Goal: Transaction & Acquisition: Purchase product/service

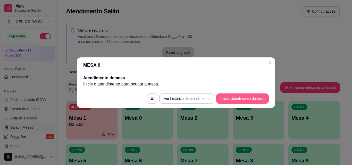
click at [232, 95] on button "Iniciar atendimento de mesa" at bounding box center [242, 99] width 53 height 10
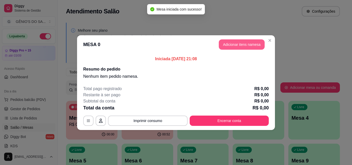
click at [242, 46] on button "Adicionar itens na mesa" at bounding box center [242, 44] width 46 height 10
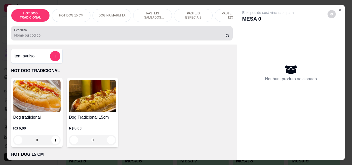
click at [45, 37] on input "Pesquisa" at bounding box center [119, 35] width 211 height 5
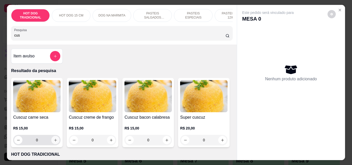
type input "cus"
click at [54, 142] on icon "increase-product-quantity" at bounding box center [56, 140] width 4 height 4
type input "2"
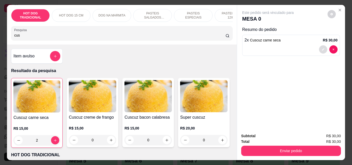
click at [324, 48] on button "decrease-product-quantity" at bounding box center [323, 49] width 8 height 8
click at [19, 142] on icon "decrease-product-quantity" at bounding box center [19, 141] width 4 height 4
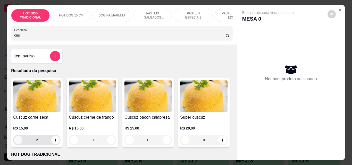
type input "0"
click at [54, 142] on icon "increase-product-quantity" at bounding box center [55, 140] width 3 height 3
click at [54, 142] on icon "increase-product-quantity" at bounding box center [56, 140] width 4 height 4
type input "2"
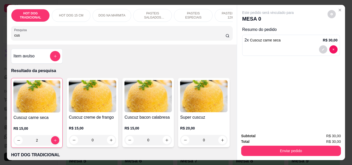
click at [36, 143] on input "2" at bounding box center [37, 140] width 28 height 10
click at [34, 143] on input "2" at bounding box center [37, 140] width 28 height 10
click at [36, 143] on input "2" at bounding box center [37, 140] width 28 height 10
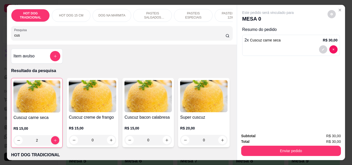
type input "0"
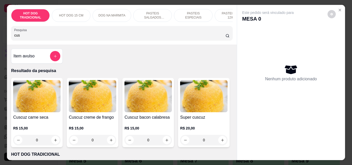
type input "1"
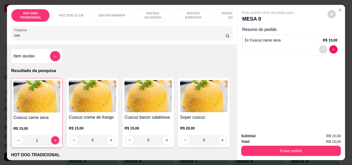
type input "1"
click at [321, 45] on button "decrease-product-quantity" at bounding box center [323, 49] width 8 height 8
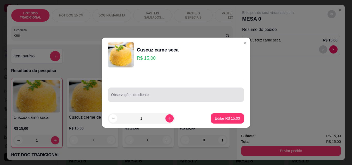
click at [129, 96] on div "Observações do cliente" at bounding box center [176, 95] width 136 height 14
click at [129, 96] on input "Observações do cliente" at bounding box center [176, 96] width 130 height 5
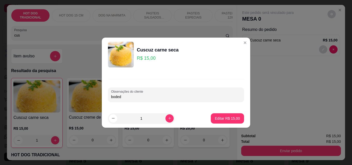
type input "bode"
click at [221, 118] on p "Editar R$ 15,00" at bounding box center [227, 118] width 25 height 5
click at [221, 118] on div "Cuscuz carne seca R$ 15,00 1 Cuscuz creme de frango R$ 15,00 0 Cuscuz bacon cal…" at bounding box center [122, 113] width 222 height 70
type input "0"
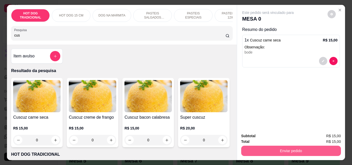
click at [295, 151] on button "Enviar pedido" at bounding box center [291, 151] width 100 height 10
click at [304, 149] on button "Enviar pedido" at bounding box center [291, 151] width 100 height 10
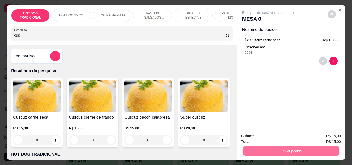
click at [284, 135] on button "Não registrar e enviar pedido" at bounding box center [274, 137] width 54 height 10
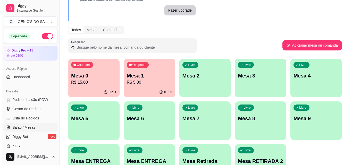
scroll to position [52, 0]
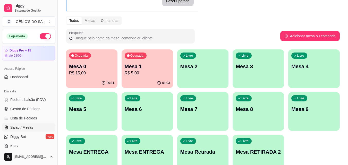
click at [207, 107] on p "Mesa 7" at bounding box center [203, 109] width 45 height 7
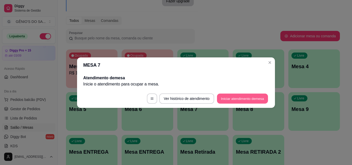
click at [228, 97] on button "Iniciar atendimento de mesa" at bounding box center [242, 99] width 51 height 10
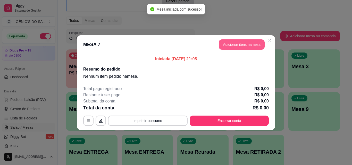
click at [233, 44] on button "Adicionar itens na mesa" at bounding box center [242, 44] width 46 height 10
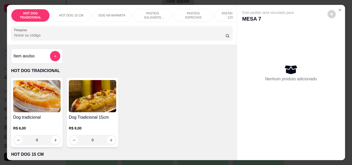
click at [235, 9] on div "HOT DOG TRADICIONAL HOT DOG 15 CM DOG NA MARMITA PASTEIS SALGADOS 12X20cm PASTE…" at bounding box center [176, 83] width 338 height 156
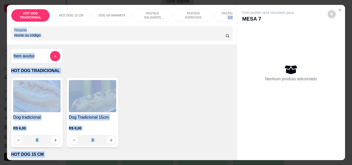
click at [237, 11] on div "Este pedido será vinculado para MESA 7 Nenhum produto adicionado" at bounding box center [291, 78] width 108 height 147
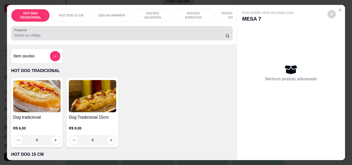
click at [38, 38] on input "Pesquisa" at bounding box center [119, 35] width 211 height 5
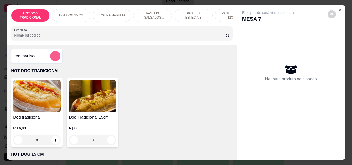
click at [52, 60] on button "add-separate-item" at bounding box center [55, 56] width 10 height 10
click at [51, 60] on button "add-separate-item" at bounding box center [55, 56] width 10 height 10
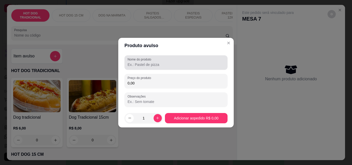
click at [154, 66] on input "Nome do produto" at bounding box center [176, 64] width 97 height 5
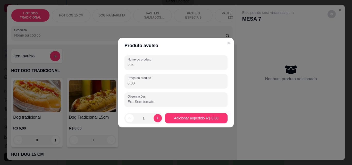
type input "bolo"
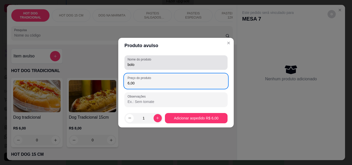
type input "6,00"
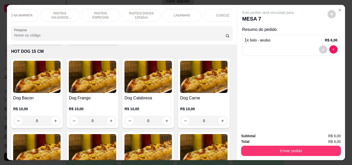
scroll to position [0, 119]
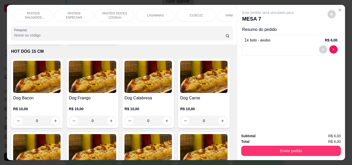
click at [162, 12] on div "LASANHAS" at bounding box center [155, 15] width 39 height 13
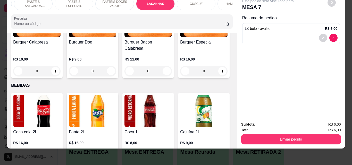
type input "1"
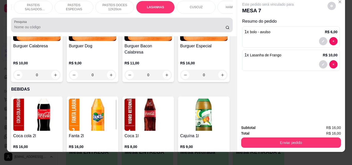
scroll to position [0, 0]
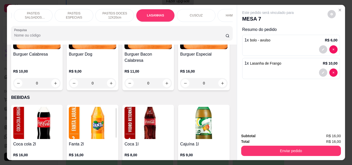
click at [75, 11] on div "PASTEIS ESPECIAIS" at bounding box center [74, 15] width 39 height 13
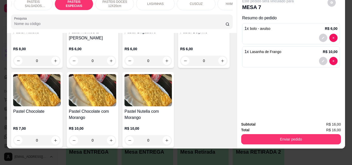
scroll to position [911, 0]
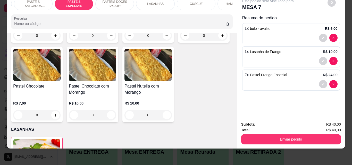
type input "3"
click at [322, 83] on icon "decrease-product-quantity" at bounding box center [323, 84] width 3 height 3
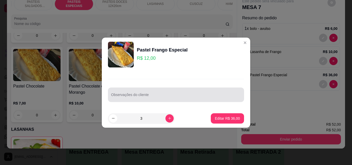
click at [128, 95] on div "Observações do cliente" at bounding box center [176, 95] width 136 height 14
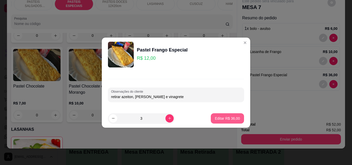
type input "retirar azeiton, [PERSON_NAME] e vinagrete"
click at [238, 117] on button "Editar R$ 36,00" at bounding box center [227, 118] width 32 height 10
type input "0"
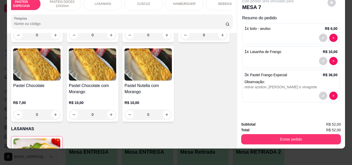
scroll to position [0, 184]
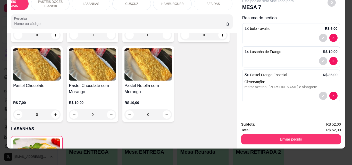
click at [220, 11] on div "HOT DOG TRADICIONAL HOT DOG 15 CM DOG NA MARMITA PASTEIS SALGADOS 12X20cm PASTE…" at bounding box center [122, 13] width 230 height 40
click at [214, 2] on p "BEBIDAS" at bounding box center [213, 4] width 13 height 4
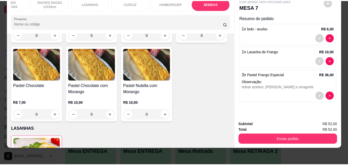
scroll to position [1758, 0]
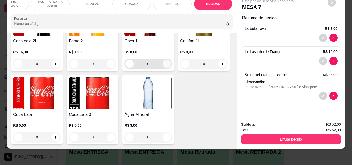
click at [165, 66] on icon "increase-product-quantity" at bounding box center [167, 64] width 4 height 4
type input "1"
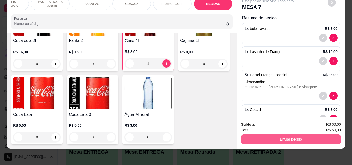
click at [296, 134] on button "Enviar pedido" at bounding box center [291, 139] width 100 height 10
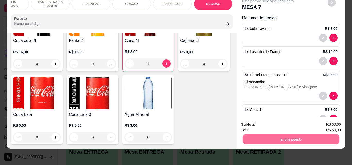
click at [296, 120] on button "Não registrar e enviar pedido" at bounding box center [274, 123] width 52 height 10
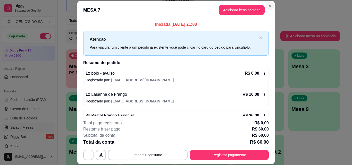
click at [268, 7] on div "Melhore seu plano Você tem 15 mesas / comandas disponíveis. Obtenha o Diggy Pro…" at bounding box center [203, 74] width 291 height 212
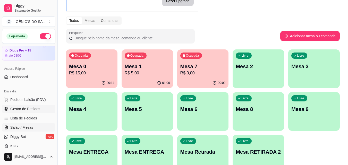
click at [25, 108] on span "Gestor de Pedidos" at bounding box center [25, 109] width 30 height 5
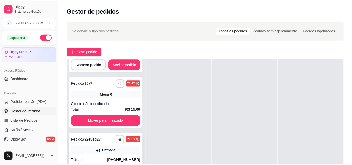
scroll to position [127, 0]
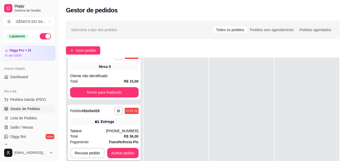
click at [125, 120] on div "Entrega" at bounding box center [104, 121] width 69 height 7
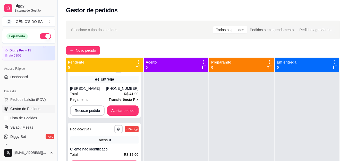
scroll to position [50, 0]
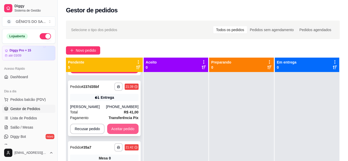
click at [116, 127] on button "Aceitar pedido" at bounding box center [122, 129] width 31 height 10
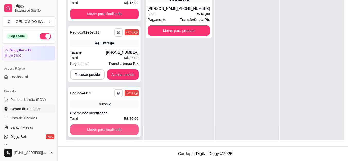
scroll to position [83, 0]
click at [118, 92] on icon "button" at bounding box center [118, 93] width 3 height 3
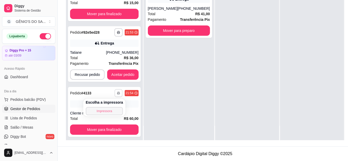
click at [109, 107] on button "Impressora" at bounding box center [104, 111] width 37 height 8
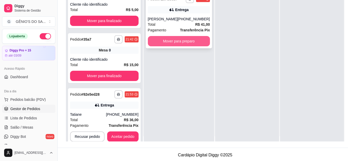
scroll to position [0, 0]
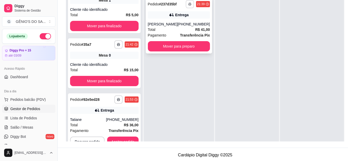
click at [189, 3] on polyline "button" at bounding box center [190, 3] width 2 height 1
click at [172, 21] on button "Impressora" at bounding box center [173, 22] width 36 height 8
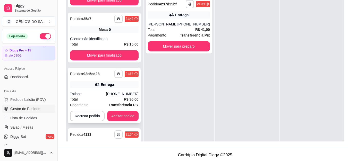
click at [120, 74] on icon "button" at bounding box center [118, 74] width 3 height 1
click at [108, 93] on button "Impressora" at bounding box center [104, 92] width 37 height 8
click at [108, 93] on div "Escolha a impressora Impressora" at bounding box center [104, 89] width 43 height 18
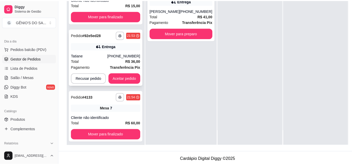
scroll to position [77, 0]
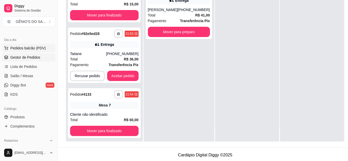
click at [28, 47] on span "Pedidos balcão (PDV)" at bounding box center [28, 48] width 36 height 5
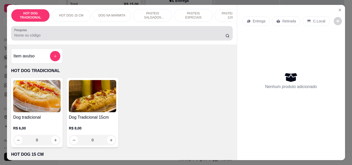
click at [47, 38] on input "Pesquisa" at bounding box center [119, 35] width 211 height 5
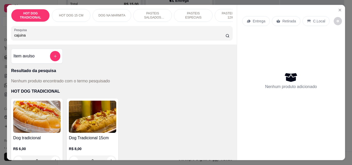
type input "cajuina"
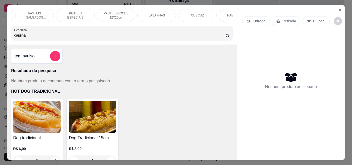
click at [208, 9] on div "CUSCUZ" at bounding box center [197, 15] width 39 height 13
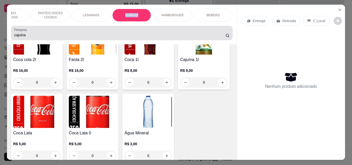
scroll to position [0, 0]
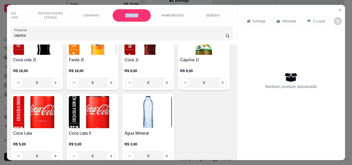
click at [207, 13] on p "BEBIDAS" at bounding box center [213, 15] width 13 height 4
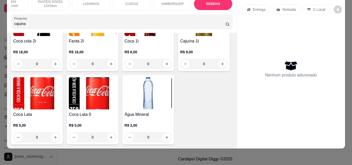
scroll to position [1856, 0]
click at [180, 36] on img at bounding box center [203, 20] width 47 height 32
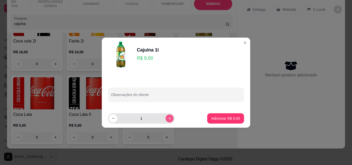
click at [168, 120] on icon "increase-product-quantity" at bounding box center [170, 119] width 4 height 4
type input "2"
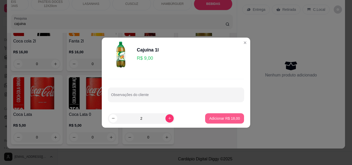
click at [214, 118] on p "Adicionar R$ 18,00" at bounding box center [224, 118] width 31 height 5
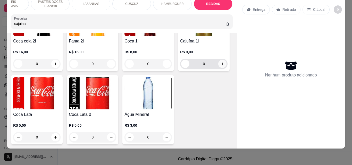
click at [221, 66] on icon "increase-product-quantity" at bounding box center [223, 64] width 4 height 4
type input "1"
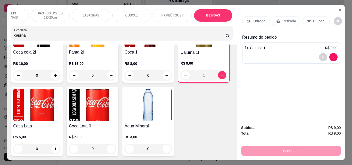
scroll to position [13, 0]
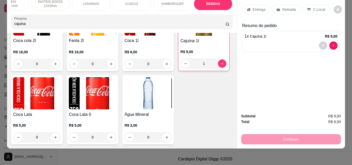
click at [287, 136] on div "Continuar" at bounding box center [291, 139] width 100 height 12
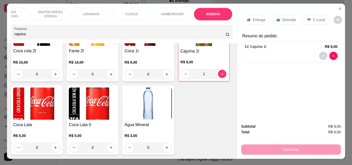
scroll to position [0, 0]
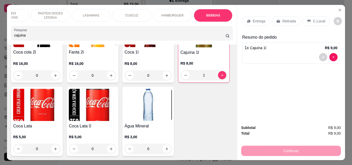
click at [256, 20] on p "Entrega" at bounding box center [259, 21] width 13 height 5
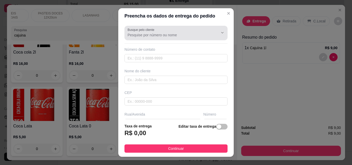
click at [161, 38] on input "Busque pelo cliente" at bounding box center [169, 34] width 83 height 5
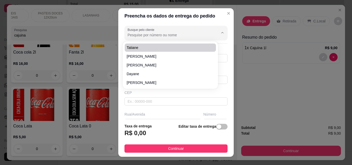
click at [144, 51] on li "Tatiane" at bounding box center [170, 48] width 91 height 8
type input "Tatiane"
type input "87996042616"
type input "Tatiane"
type input "56180000"
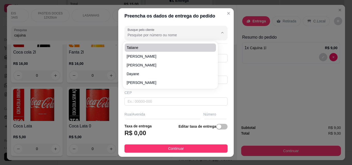
type input "Rua [PERSON_NAME]"
type input "118"
type input "Cabrobó"
type input "Casa vizinha a seu Zé salu"
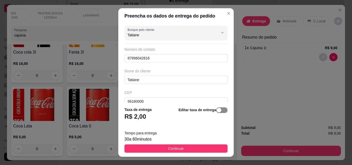
click at [217, 111] on div "button" at bounding box center [219, 110] width 5 height 5
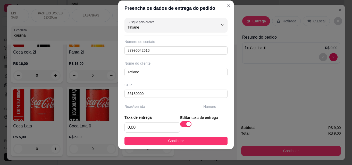
scroll to position [8, 0]
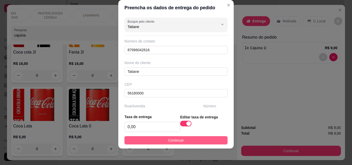
click at [187, 138] on button "Continuar" at bounding box center [176, 140] width 103 height 8
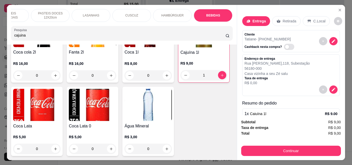
scroll to position [22, 0]
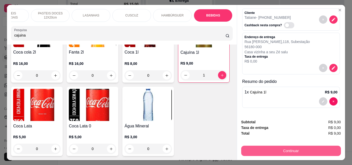
click at [296, 146] on button "Continuar" at bounding box center [291, 151] width 100 height 10
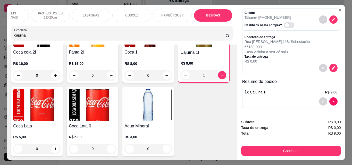
scroll to position [13, 0]
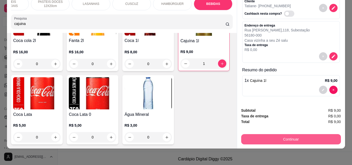
click at [293, 134] on button "Continuar" at bounding box center [291, 139] width 100 height 10
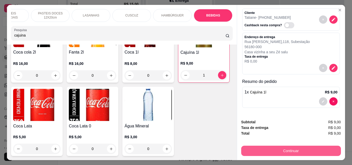
click at [311, 152] on button "Continuar" at bounding box center [291, 151] width 100 height 10
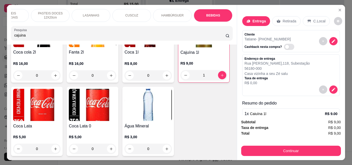
click at [285, 19] on p "Retirada" at bounding box center [290, 21] width 14 height 5
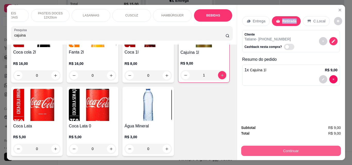
click at [292, 151] on button "Continuar" at bounding box center [291, 151] width 100 height 10
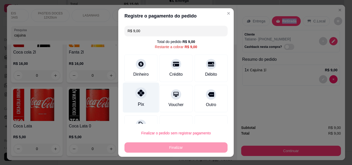
click at [144, 94] on div "Pix" at bounding box center [141, 98] width 36 height 30
type input "R$ 0,00"
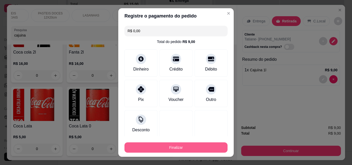
click at [161, 147] on button "Finalizar" at bounding box center [176, 148] width 103 height 10
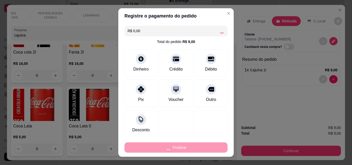
type input "0"
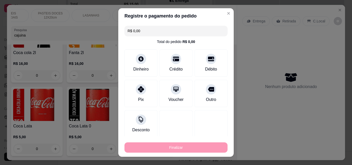
type input "-R$ 9,00"
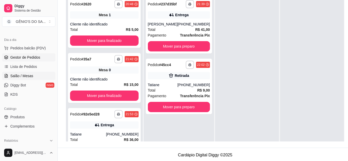
click at [39, 77] on link "Salão / Mesas" at bounding box center [28, 76] width 53 height 8
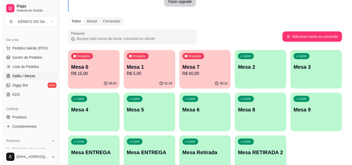
scroll to position [52, 0]
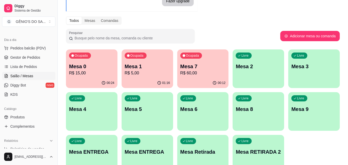
click at [146, 106] on p "Mesa 5" at bounding box center [147, 109] width 45 height 7
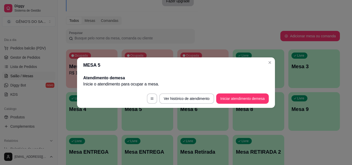
click at [224, 96] on button "Iniciar atendimento de mesa" at bounding box center [242, 99] width 53 height 10
click at [224, 96] on footer "Ver histórico de atendimento Iniciar atendimento de mesa" at bounding box center [176, 98] width 198 height 19
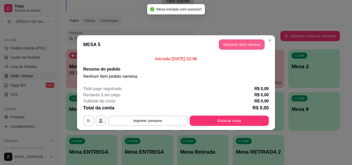
click at [249, 45] on button "Adicionar itens na mesa" at bounding box center [242, 44] width 46 height 10
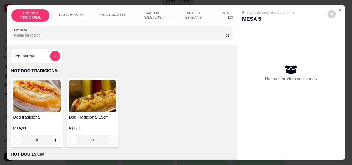
click at [68, 30] on div "Pesquisa" at bounding box center [122, 33] width 222 height 14
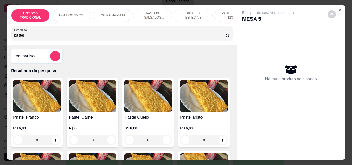
scroll to position [13, 0]
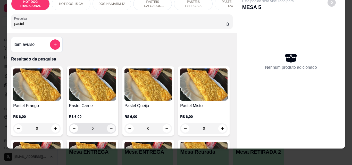
type input "pastel"
click at [109, 131] on button "increase-product-quantity" at bounding box center [111, 129] width 8 height 8
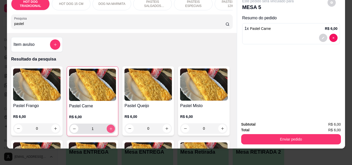
type input "1"
click at [56, 128] on button "increase-product-quantity" at bounding box center [55, 129] width 8 height 8
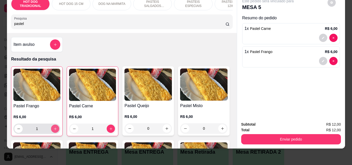
type input "1"
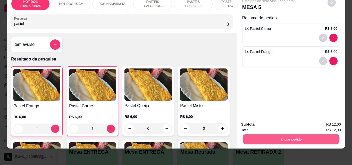
click at [277, 135] on button "Enviar pedido" at bounding box center [291, 139] width 97 height 10
click at [281, 121] on button "Não registrar e enviar pedido" at bounding box center [274, 123] width 52 height 10
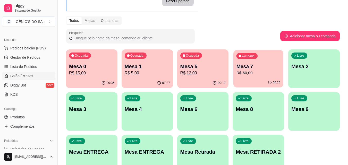
click at [252, 60] on div "Ocupada Mesa 7 R$ 60,00" at bounding box center [259, 64] width 50 height 28
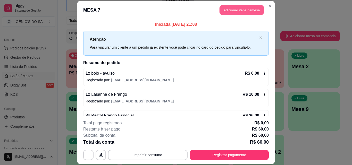
click at [229, 9] on button "Adicionar itens na mesa" at bounding box center [242, 10] width 44 height 10
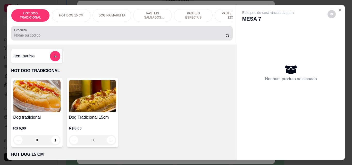
click at [88, 36] on input "Pesquisa" at bounding box center [119, 35] width 211 height 5
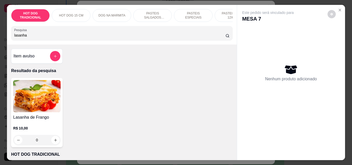
type input "lasanha"
drag, startPoint x: 51, startPoint y: 149, endPoint x: 52, endPoint y: 143, distance: 5.6
click at [52, 143] on div "Lasanha de Frango R$ 10,00 0" at bounding box center [37, 112] width 52 height 69
click at [52, 144] on button "increase-product-quantity" at bounding box center [56, 140] width 8 height 8
type input "1"
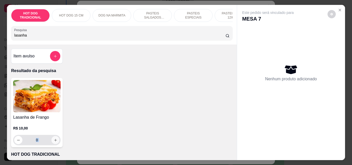
type input "1"
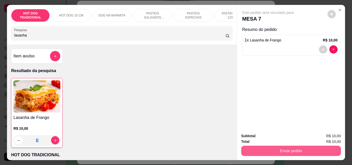
click at [271, 153] on button "Enviar pedido" at bounding box center [291, 151] width 100 height 10
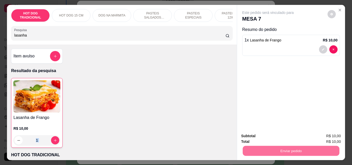
click at [273, 136] on button "Não registrar e enviar pedido" at bounding box center [274, 137] width 54 height 10
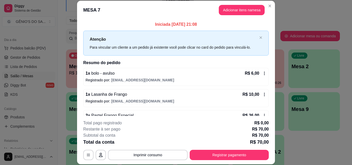
click at [225, 130] on div "Restante à ser pago R$ 70,00" at bounding box center [176, 129] width 186 height 6
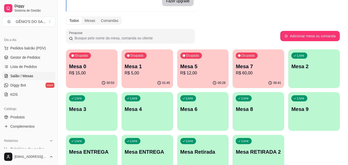
click at [261, 71] on p "R$ 60,00" at bounding box center [258, 73] width 45 height 6
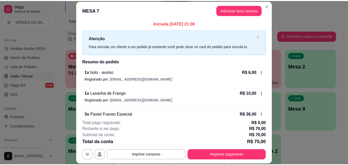
scroll to position [0, 0]
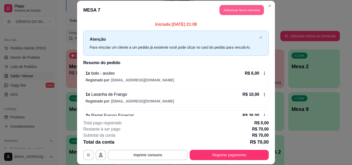
click at [232, 10] on button "Adicionar itens na mesa" at bounding box center [242, 10] width 44 height 10
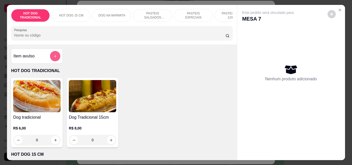
click at [55, 56] on icon "add-separate-item" at bounding box center [55, 56] width 4 height 4
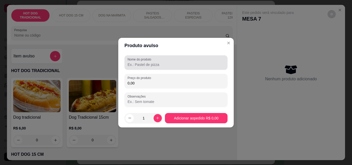
click at [138, 68] on div at bounding box center [176, 63] width 97 height 10
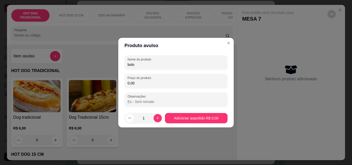
type input "bolo"
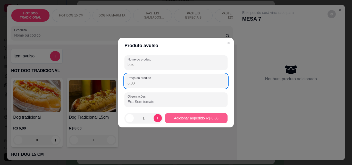
type input "6,00"
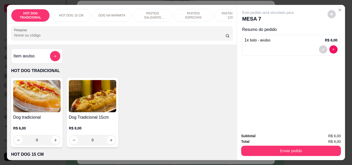
click at [178, 121] on div "Dog tradicional R$ 6,00 0 Dog Tradicional 15cm R$ 8,00 0" at bounding box center [122, 112] width 222 height 69
click at [340, 9] on icon "Close" at bounding box center [340, 10] width 4 height 4
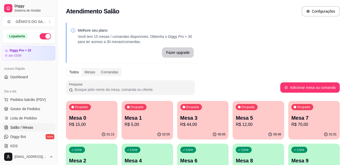
click at [307, 116] on p "Mesa 7" at bounding box center [314, 118] width 45 height 7
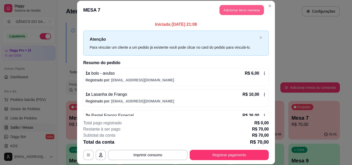
click at [236, 9] on button "Adicionar itens na mesa" at bounding box center [242, 10] width 44 height 10
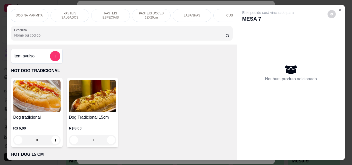
scroll to position [0, 176]
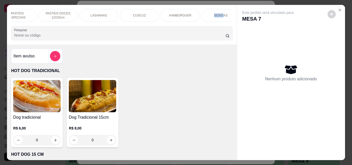
drag, startPoint x: 203, startPoint y: 19, endPoint x: 225, endPoint y: 18, distance: 22.4
click at [225, 18] on div "HOT DOG TRADICIONAL HOT DOG 15 CM DOG NA MARMITA PASTEIS SALGADOS 12X20cm PASTE…" at bounding box center [122, 15] width 222 height 13
click at [214, 11] on div "BEBIDAS" at bounding box center [221, 15] width 39 height 13
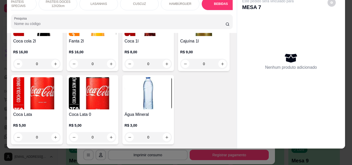
scroll to position [1877, 0]
click at [125, 81] on img at bounding box center [148, 93] width 47 height 32
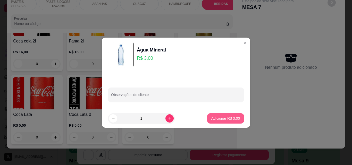
click at [231, 120] on p "Adicionar R$ 3,00" at bounding box center [225, 118] width 29 height 5
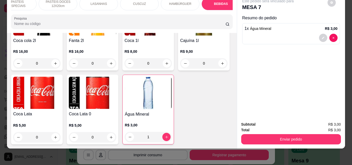
type input "1"
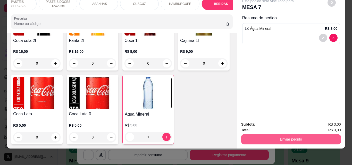
click at [269, 135] on button "Enviar pedido" at bounding box center [291, 139] width 100 height 10
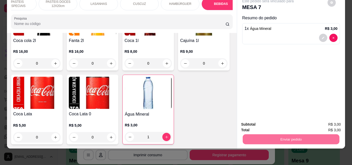
click at [282, 122] on button "Não registrar e enviar pedido" at bounding box center [274, 123] width 54 height 10
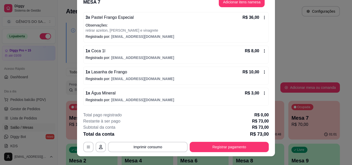
scroll to position [16, 0]
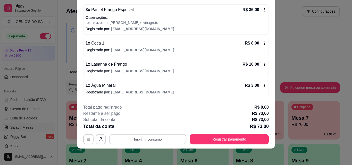
click at [140, 140] on button "Imprimir consumo" at bounding box center [147, 139] width 77 height 10
click at [144, 127] on button "Impressora" at bounding box center [147, 128] width 36 height 8
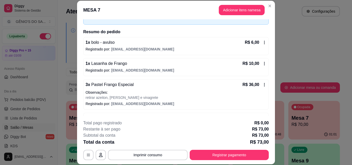
scroll to position [0, 0]
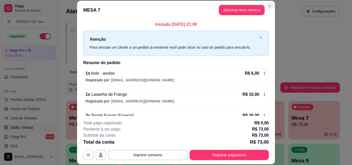
click at [267, 4] on div "Atendimento Salão Configurações" at bounding box center [203, 10] width 291 height 20
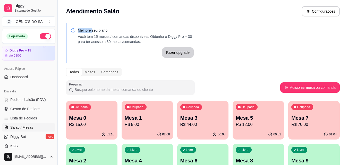
click at [300, 118] on p "Mesa 7" at bounding box center [314, 118] width 45 height 7
click at [302, 118] on p "Mesa 7" at bounding box center [314, 118] width 45 height 7
click at [303, 118] on p "Mesa 7" at bounding box center [314, 118] width 45 height 7
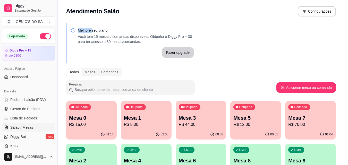
click at [303, 118] on p "Mesa 7" at bounding box center [311, 118] width 45 height 7
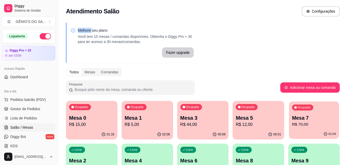
click at [303, 118] on p "Mesa 7" at bounding box center [314, 118] width 44 height 7
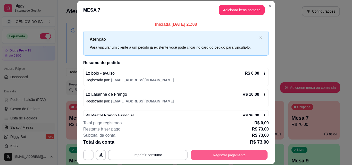
click at [224, 158] on button "Registrar pagamento" at bounding box center [229, 155] width 77 height 10
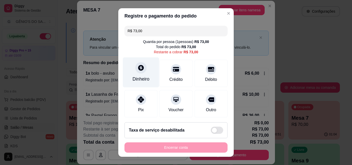
click at [144, 73] on div "Dinheiro" at bounding box center [141, 73] width 36 height 30
click at [144, 73] on input "0,00" at bounding box center [176, 77] width 106 height 11
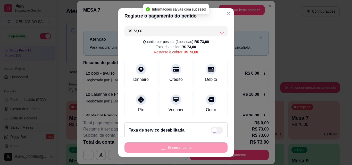
type input "R$ 0,00"
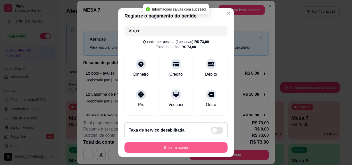
click at [170, 150] on button "Encerrar conta" at bounding box center [176, 148] width 103 height 10
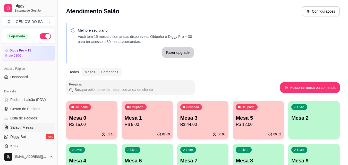
click at [250, 124] on p "R$ 12,00" at bounding box center [258, 125] width 45 height 6
click at [247, 129] on div "Ocupada Mesa 5 R$ 12,00" at bounding box center [259, 115] width 52 height 29
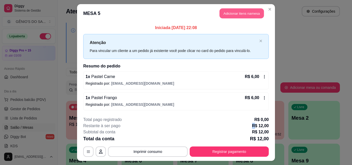
click at [230, 14] on button "Adicionar itens na mesa" at bounding box center [242, 14] width 44 height 10
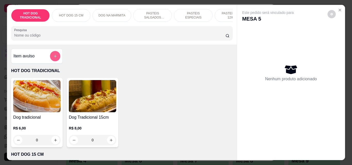
click at [55, 58] on icon "add-separate-item" at bounding box center [55, 56] width 4 height 4
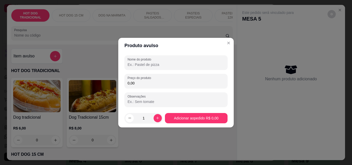
click at [129, 66] on input "Nome do produto" at bounding box center [176, 64] width 97 height 5
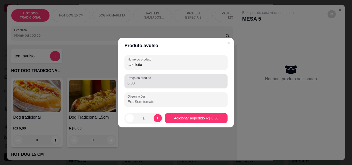
type input "cafe leite"
click at [137, 85] on input "0,00" at bounding box center [176, 83] width 97 height 5
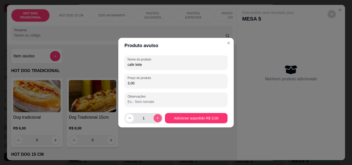
type input "3,00"
click at [154, 119] on button "increase-product-quantity" at bounding box center [158, 118] width 8 height 8
type input "2"
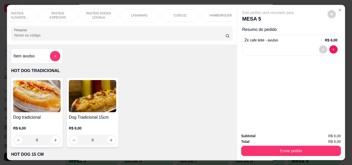
scroll to position [0, 143]
click at [141, 13] on div "LASANHAS" at bounding box center [131, 15] width 39 height 13
click at [141, 13] on div "HOT DOG TRADICIONAL HOT DOG 15 CM DOG NA MARMITA PASTEIS SALGADOS 12X20cm PASTE…" at bounding box center [122, 25] width 230 height 40
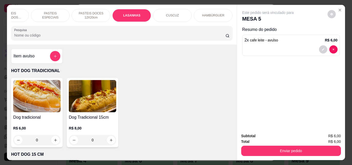
scroll to position [13, 0]
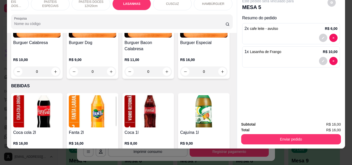
type input "2"
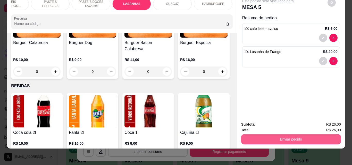
click at [295, 136] on button "Enviar pedido" at bounding box center [291, 139] width 100 height 10
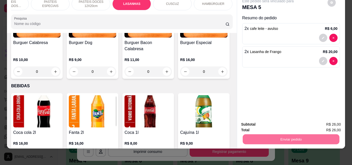
click at [294, 120] on button "Não registrar e enviar pedido" at bounding box center [274, 123] width 54 height 10
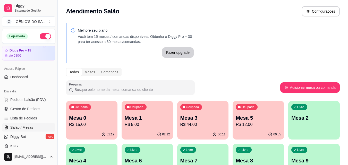
click at [206, 115] on p "Mesa 3" at bounding box center [203, 118] width 45 height 7
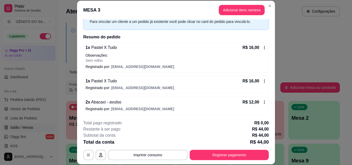
scroll to position [27, 0]
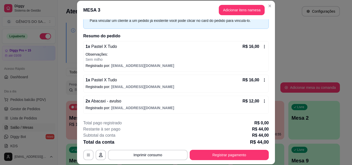
click at [261, 101] on div "2 x Abacaxi - avulso R$ 12,00 Registrado por: getuliorodrigues.gr1994@gmail.com" at bounding box center [176, 105] width 186 height 18
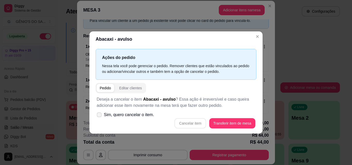
click at [100, 115] on icon at bounding box center [99, 114] width 4 height 3
click at [100, 116] on input "Sim, quero cancelar o item." at bounding box center [97, 117] width 3 height 3
click at [99, 116] on icon at bounding box center [99, 114] width 4 height 3
click at [99, 116] on input "Sim, quero cancelar o item." at bounding box center [97, 117] width 3 height 3
checkbox input "false"
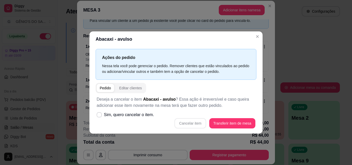
click at [111, 88] on div "Pedido" at bounding box center [105, 88] width 11 height 5
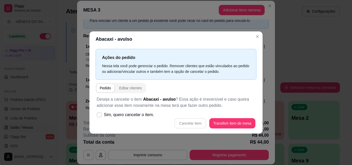
click at [111, 88] on div "Pedido" at bounding box center [105, 88] width 11 height 5
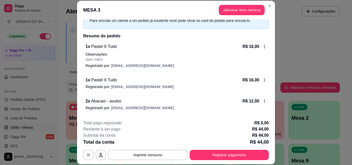
click at [263, 101] on icon at bounding box center [265, 101] width 4 height 4
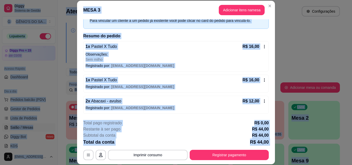
click at [257, 101] on div "Ações do pedido Nessa tela você pode gerenciar o pedido. Remover clientes que e…" at bounding box center [176, 90] width 177 height 88
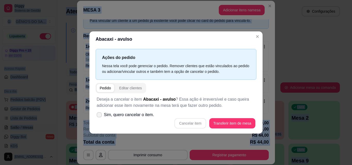
click at [99, 115] on icon at bounding box center [99, 114] width 4 height 3
click at [97, 116] on span at bounding box center [99, 114] width 5 height 5
click at [97, 116] on input "Sim, quero cancelar o item." at bounding box center [97, 117] width 3 height 3
click at [97, 116] on span at bounding box center [99, 114] width 5 height 5
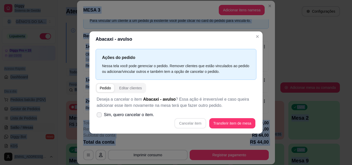
click at [97, 116] on input "Sim, quero cancelar o item." at bounding box center [97, 117] width 3 height 3
click at [100, 114] on icon at bounding box center [99, 114] width 4 height 3
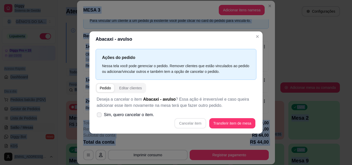
click at [100, 116] on input "Sim, quero cancelar o item." at bounding box center [97, 117] width 3 height 3
checkbox input "true"
click at [198, 125] on button "Cancelar item" at bounding box center [190, 123] width 31 height 10
click at [198, 125] on div "Cancelar item Transferir item de mesa" at bounding box center [176, 123] width 159 height 10
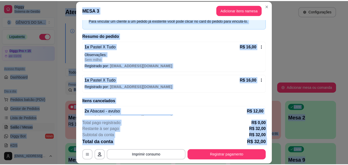
scroll to position [35, 0]
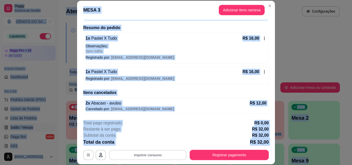
click at [136, 158] on button "Imprimir consumo" at bounding box center [147, 155] width 77 height 10
click at [141, 143] on button "Impressora" at bounding box center [147, 143] width 37 height 8
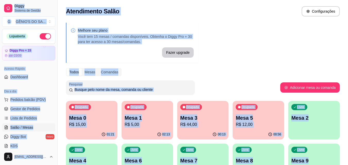
click at [143, 127] on p "R$ 5,00" at bounding box center [147, 125] width 45 height 6
click at [144, 124] on p "R$ 5,00" at bounding box center [147, 125] width 45 height 6
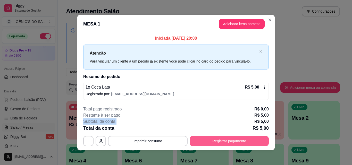
click at [216, 140] on button "Registrar pagamento" at bounding box center [229, 141] width 79 height 10
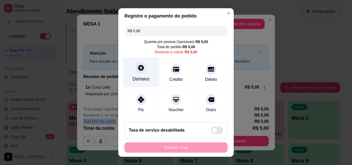
click at [138, 71] on icon at bounding box center [141, 67] width 7 height 7
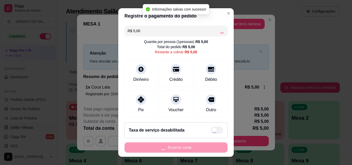
type input "R$ 0,00"
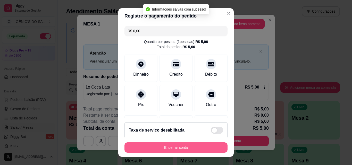
click at [181, 148] on button "Encerrar conta" at bounding box center [176, 148] width 103 height 10
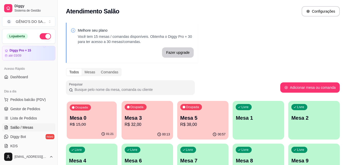
click at [113, 118] on p "Mesa 0" at bounding box center [92, 118] width 44 height 7
click at [102, 119] on p "Mesa 0" at bounding box center [91, 118] width 45 height 7
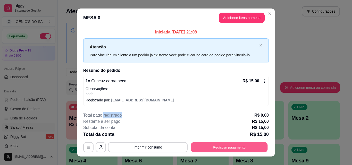
click at [247, 147] on button "Registrar pagamento" at bounding box center [229, 148] width 77 height 10
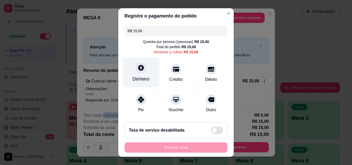
click at [138, 69] on icon at bounding box center [141, 67] width 7 height 7
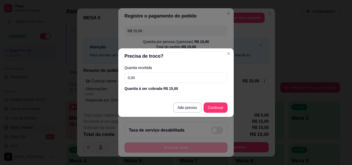
click at [202, 109] on footer "Não preciso Continuar" at bounding box center [176, 108] width 116 height 19
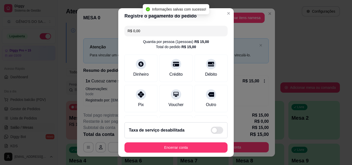
type input "R$ 0,00"
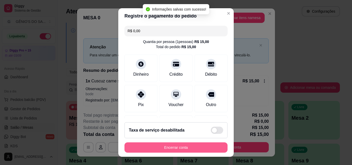
click at [181, 146] on button "Encerrar conta" at bounding box center [176, 148] width 103 height 10
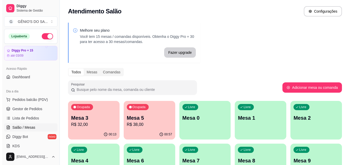
scroll to position [26, 0]
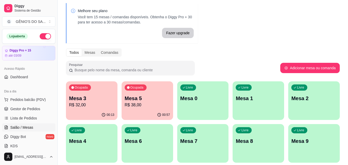
click at [258, 93] on div "Livre Mesa 1" at bounding box center [259, 97] width 52 height 32
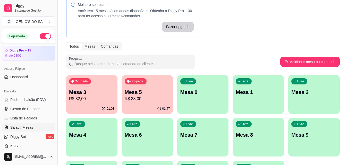
click at [148, 91] on p "Mesa 5" at bounding box center [147, 92] width 45 height 7
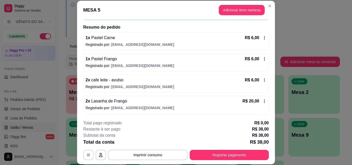
scroll to position [16, 0]
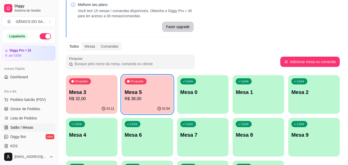
click at [160, 96] on p "R$ 38,00" at bounding box center [147, 99] width 45 height 6
